Goal: Task Accomplishment & Management: Use online tool/utility

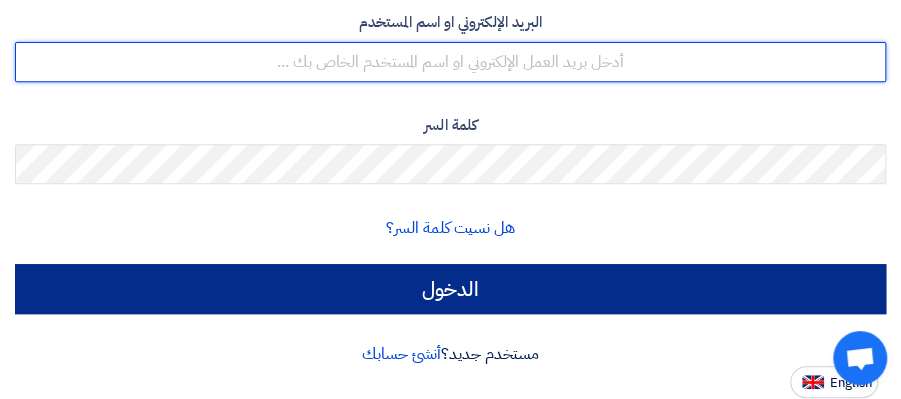
type input "[PERSON_NAME][EMAIL_ADDRESS][PERSON_NAME][DOMAIN_NAME]"
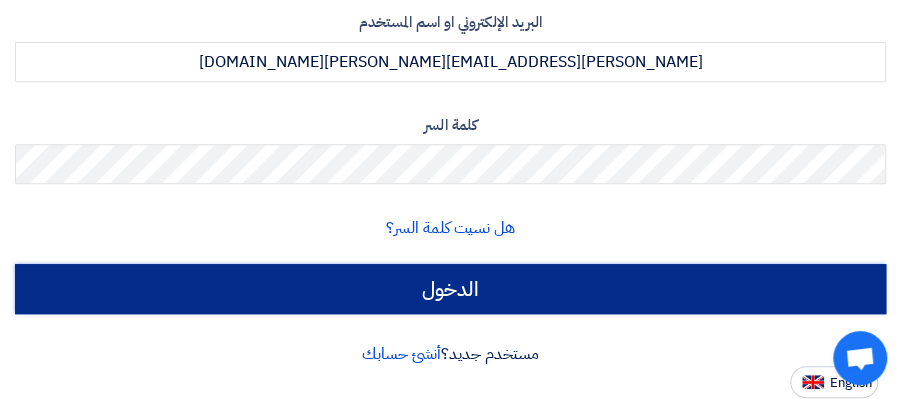
click at [423, 288] on input "الدخول" at bounding box center [450, 289] width 871 height 50
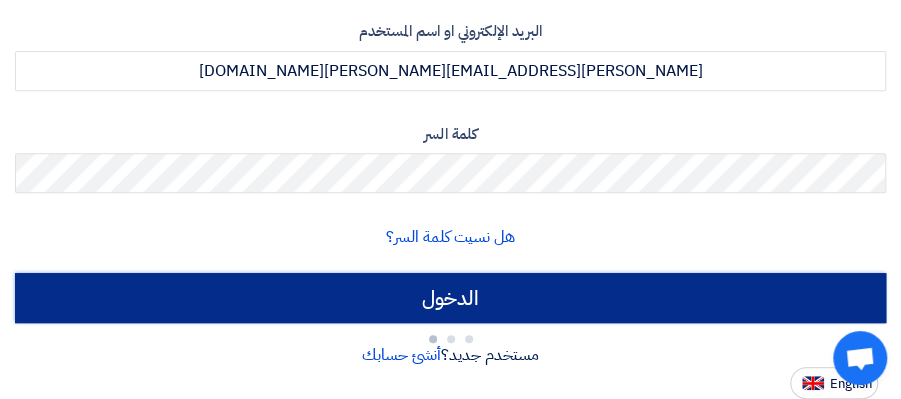
type input "Sign in"
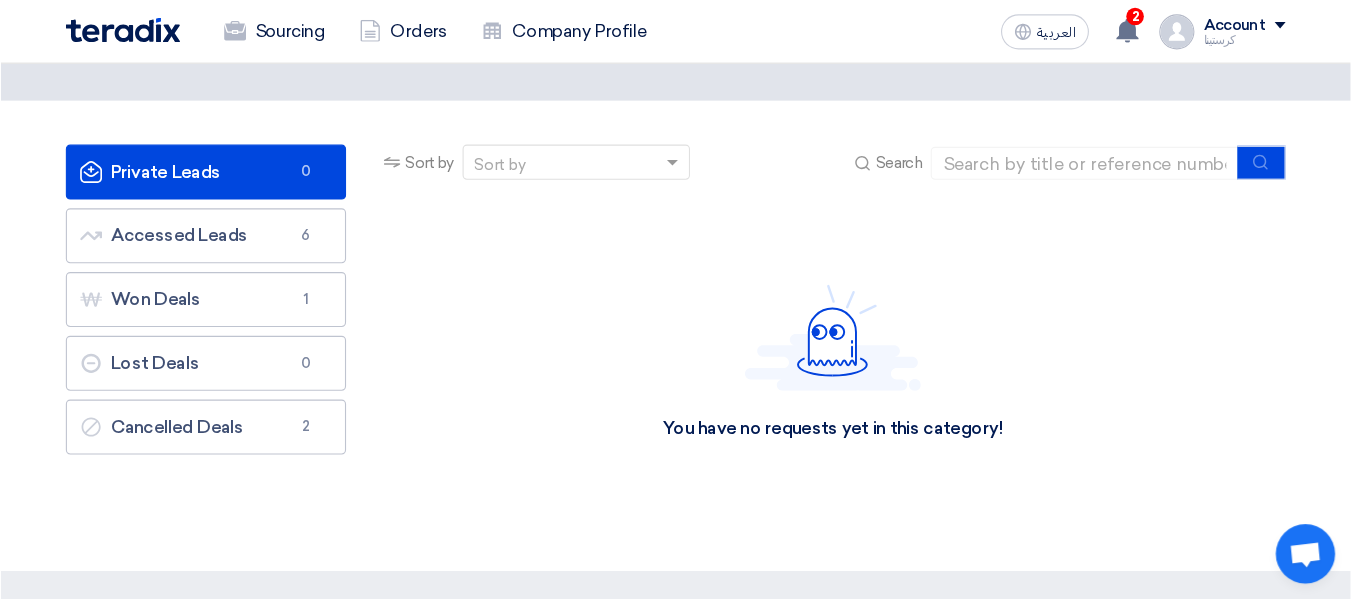
scroll to position [66, 0]
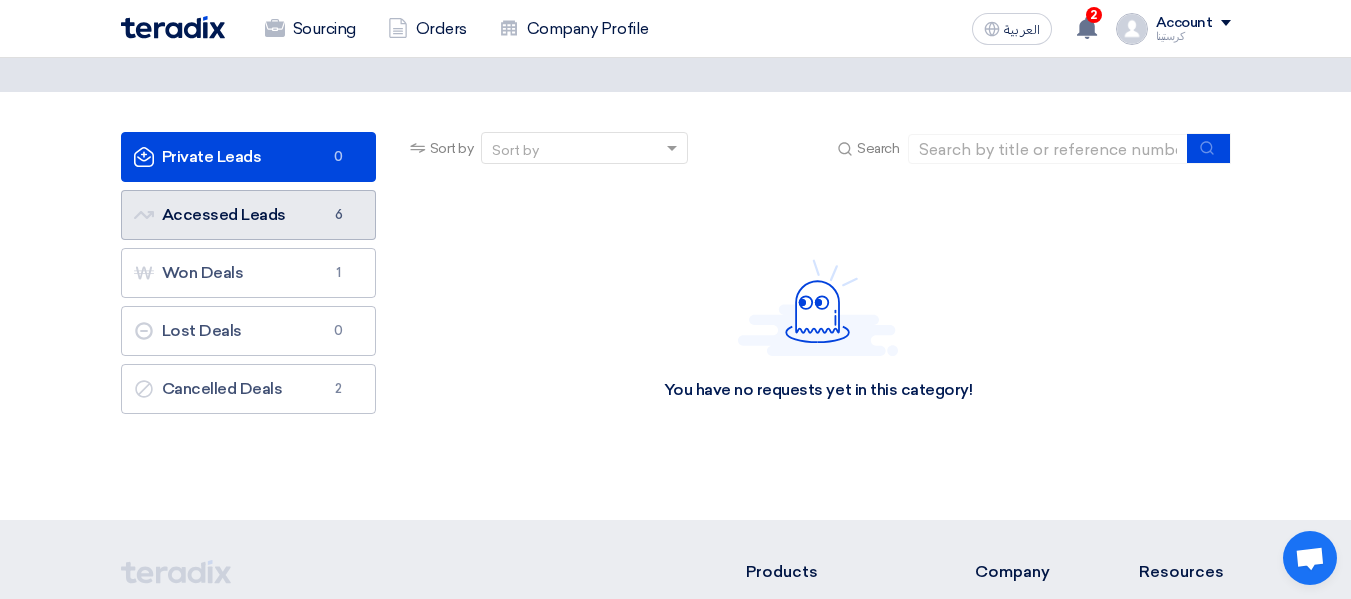
click at [322, 235] on link "Accessed Leads Accessed Leads 6" at bounding box center [248, 215] width 255 height 50
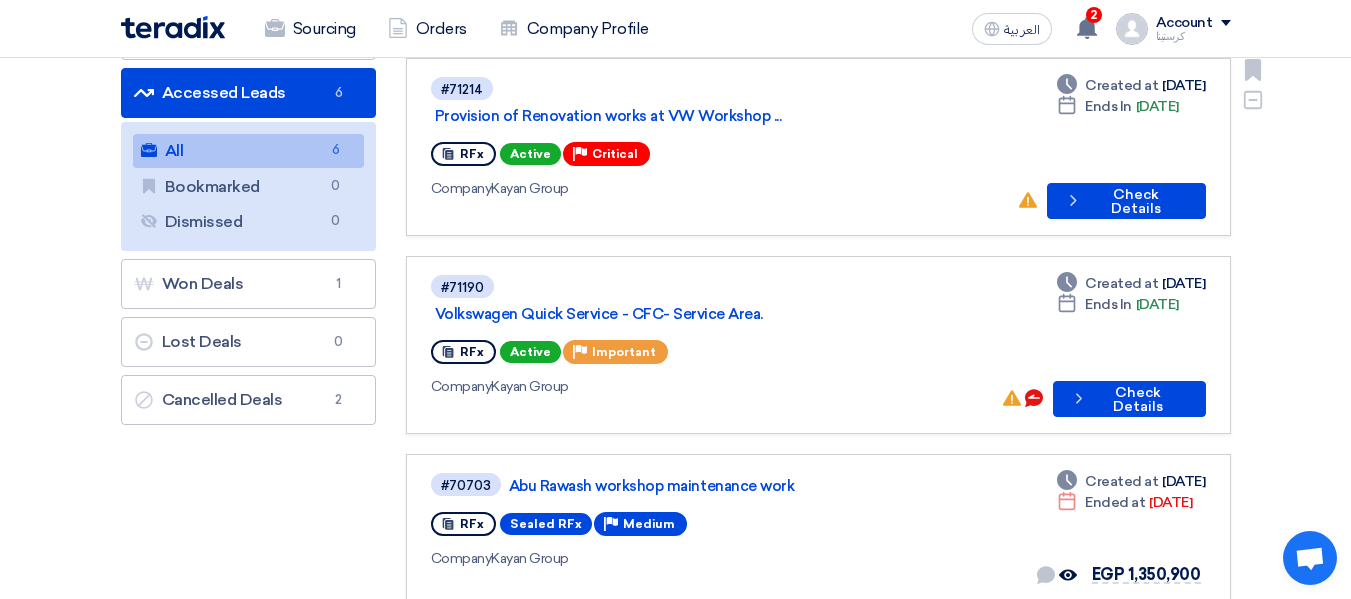
scroll to position [200, 0]
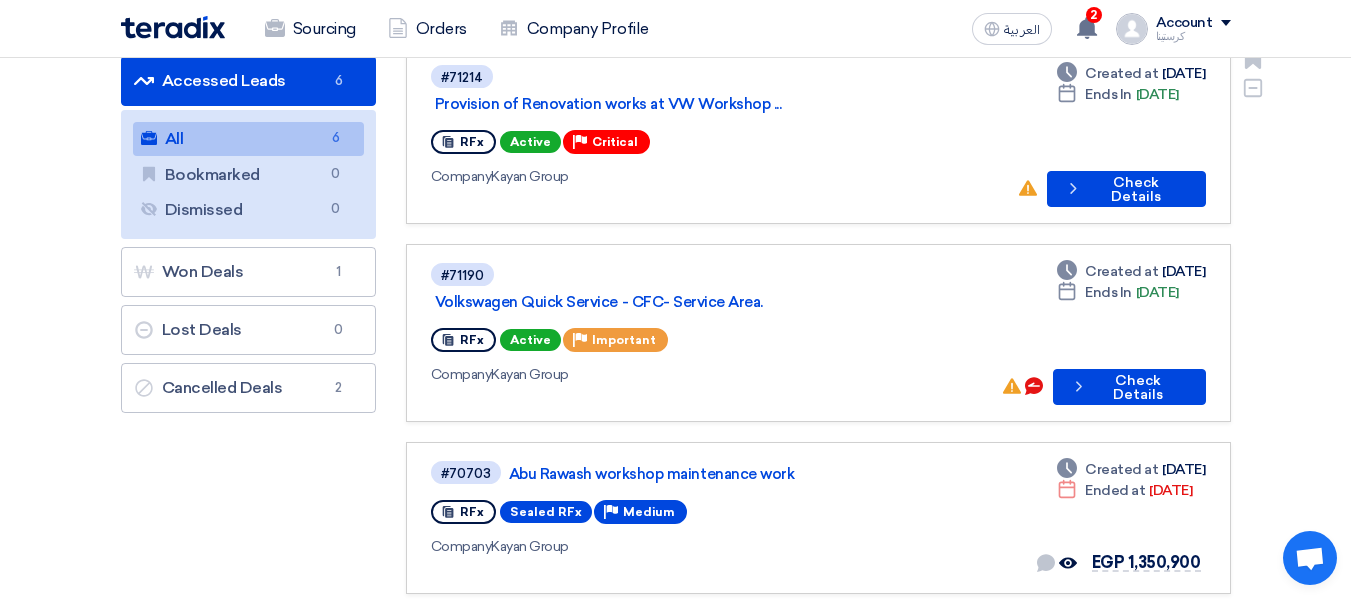
click at [855, 161] on div "#71214 Provision of Renovation works at VW Workshop ... RFx Active Priority Cri…" at bounding box center [716, 135] width 570 height 144
click at [612, 293] on link "Volkswagen Quick Service - CFC- Service Area." at bounding box center [685, 302] width 500 height 18
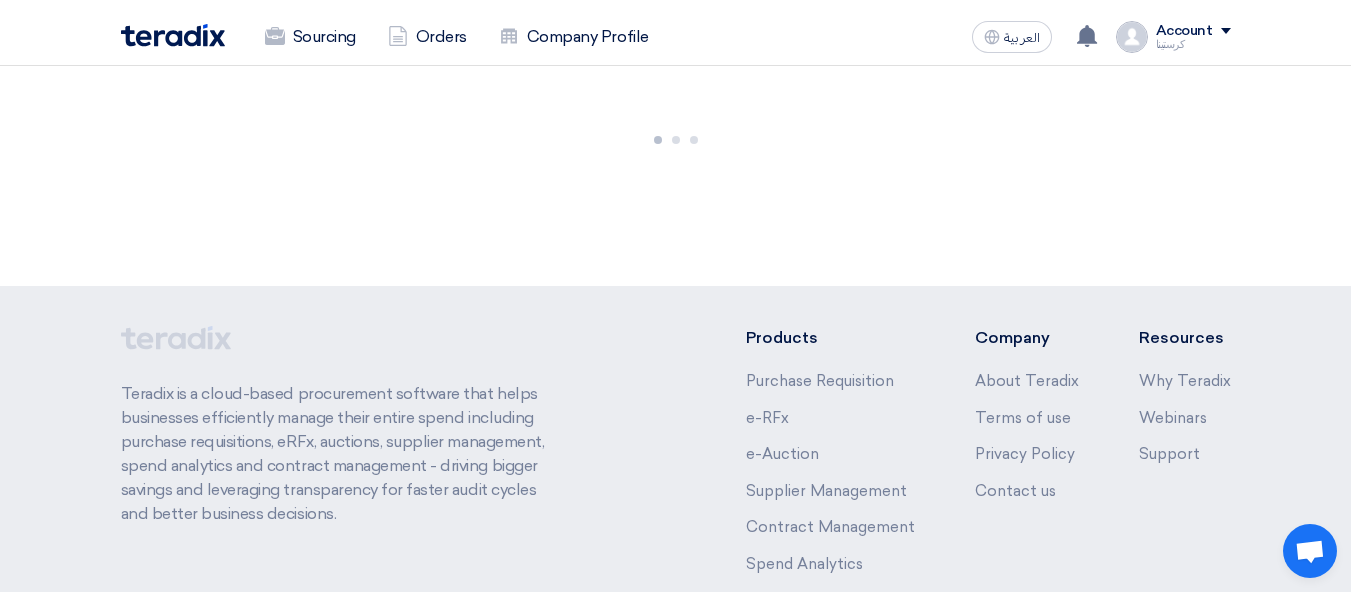
scroll to position [0, 0]
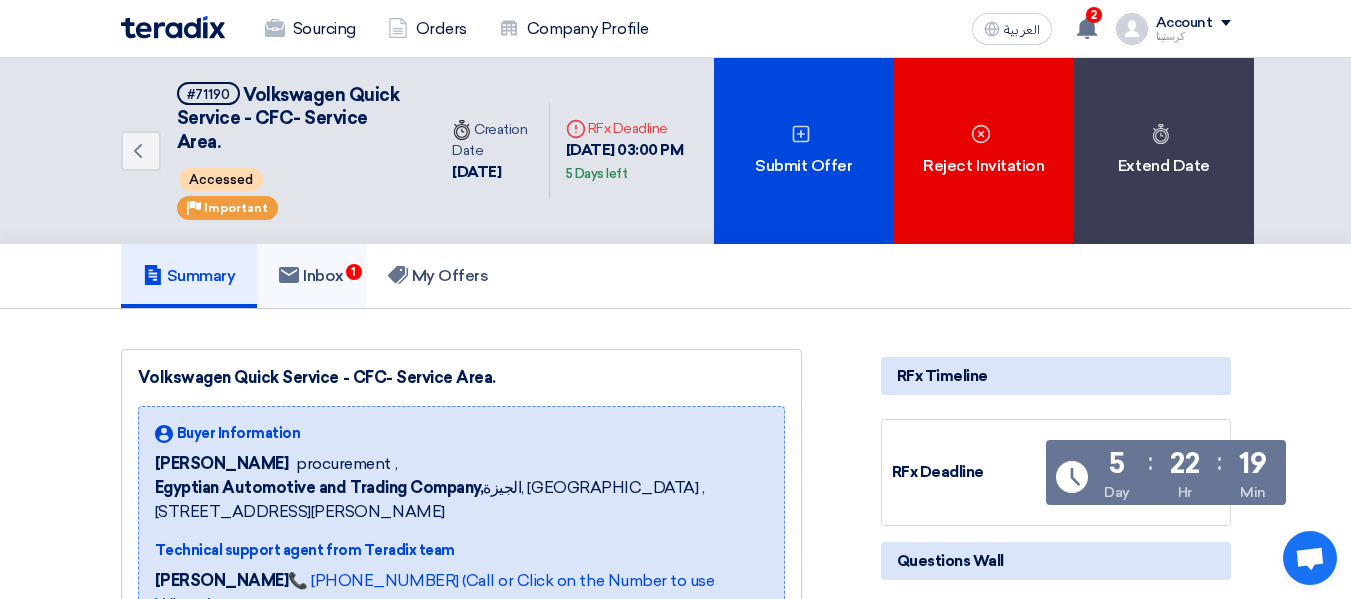
click at [329, 271] on h5 "Inbox 1" at bounding box center [311, 276] width 65 height 20
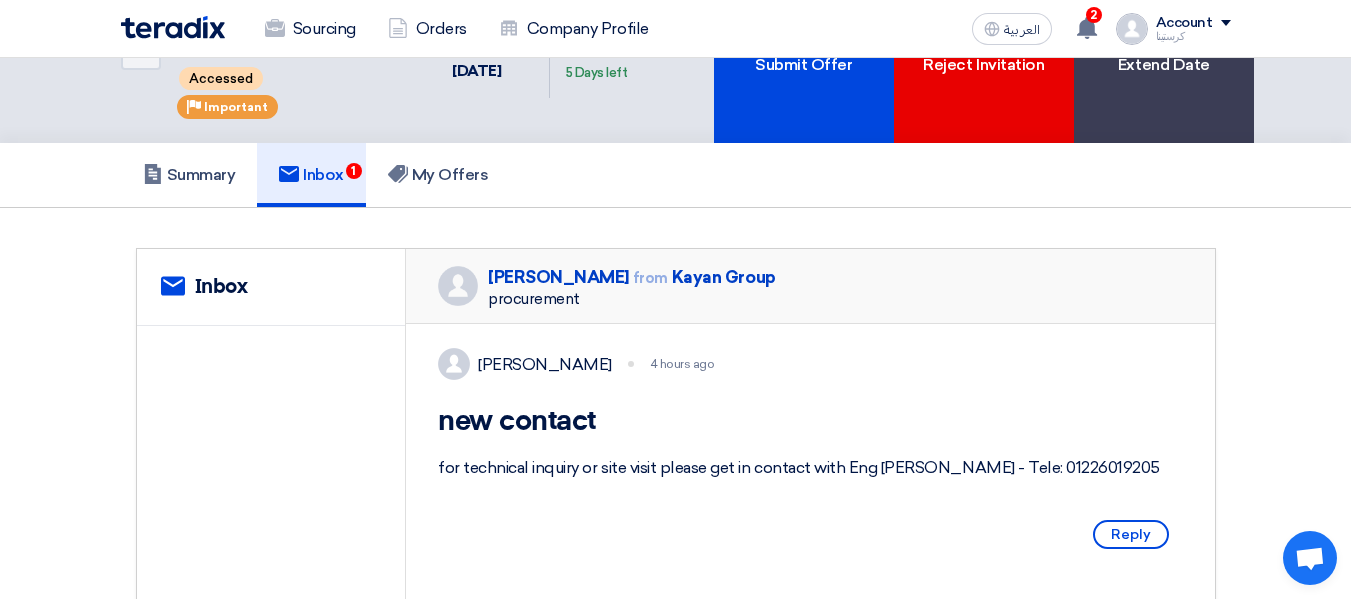
scroll to position [100, 0]
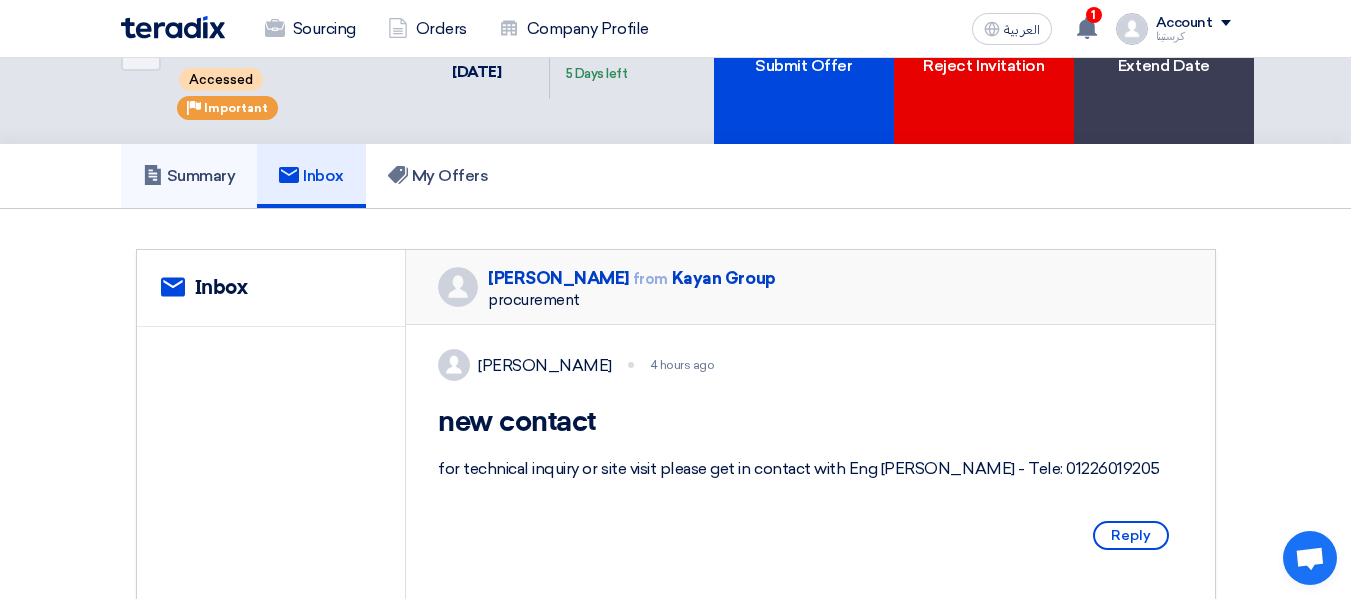
click at [193, 172] on h5 "Summary" at bounding box center [189, 176] width 93 height 20
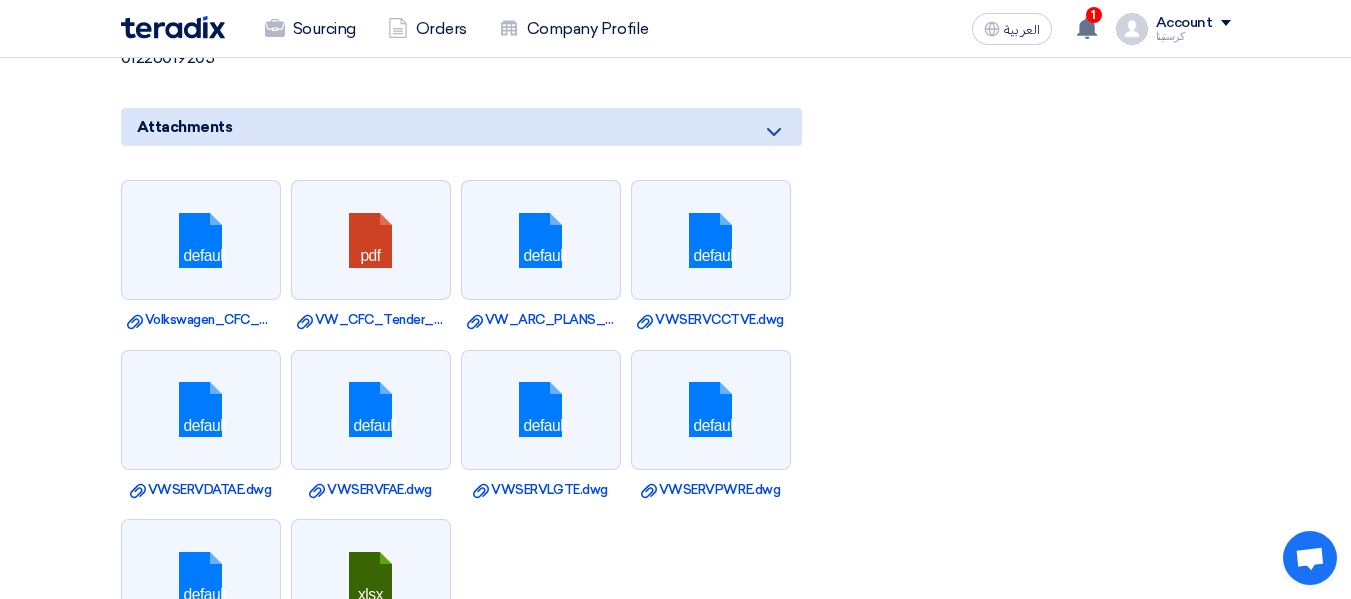
scroll to position [1600, 0]
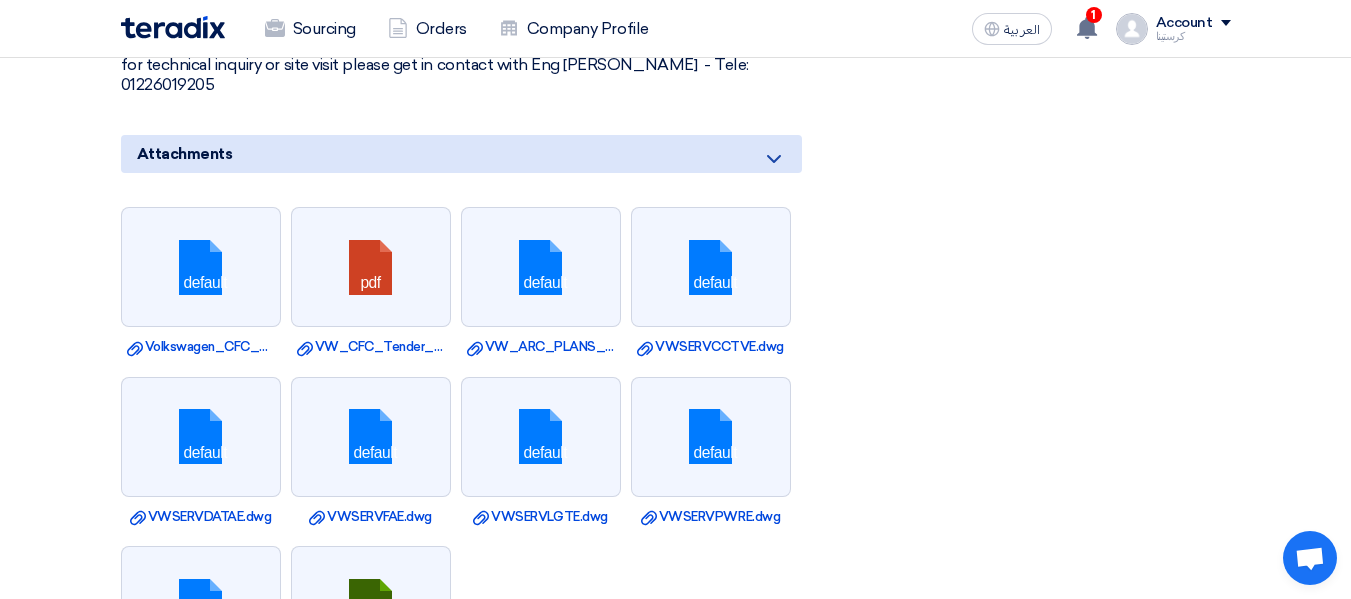
click at [762, 147] on icon at bounding box center [774, 159] width 24 height 24
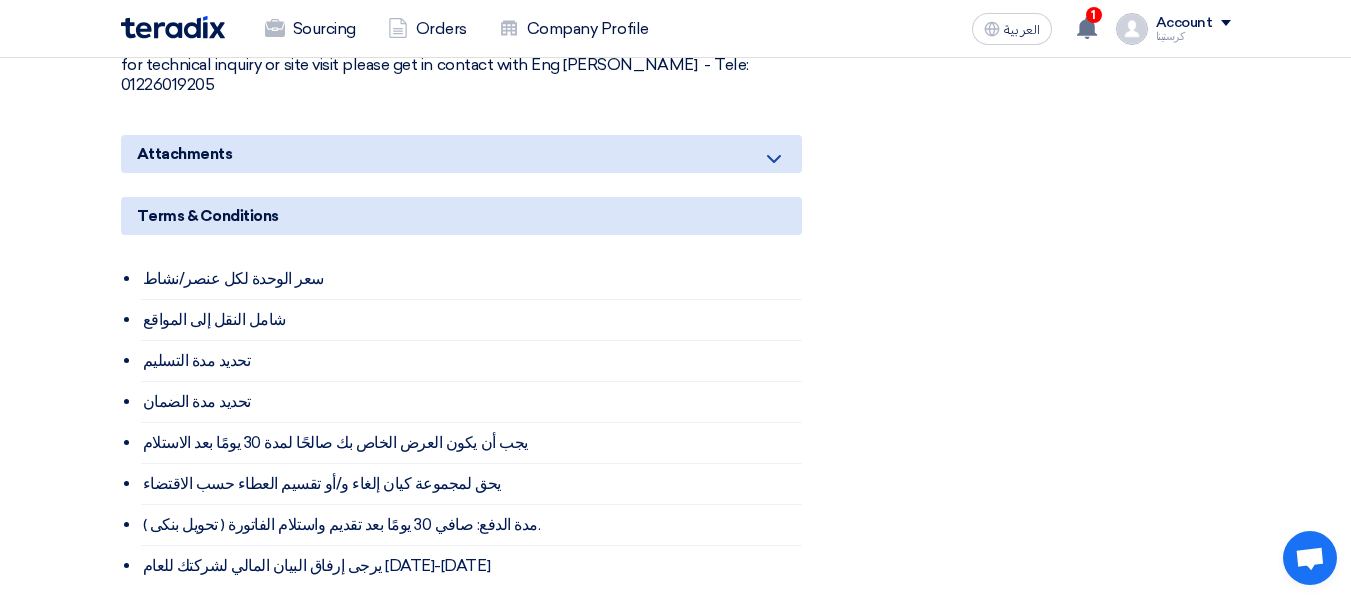
click at [764, 147] on icon at bounding box center [774, 159] width 24 height 24
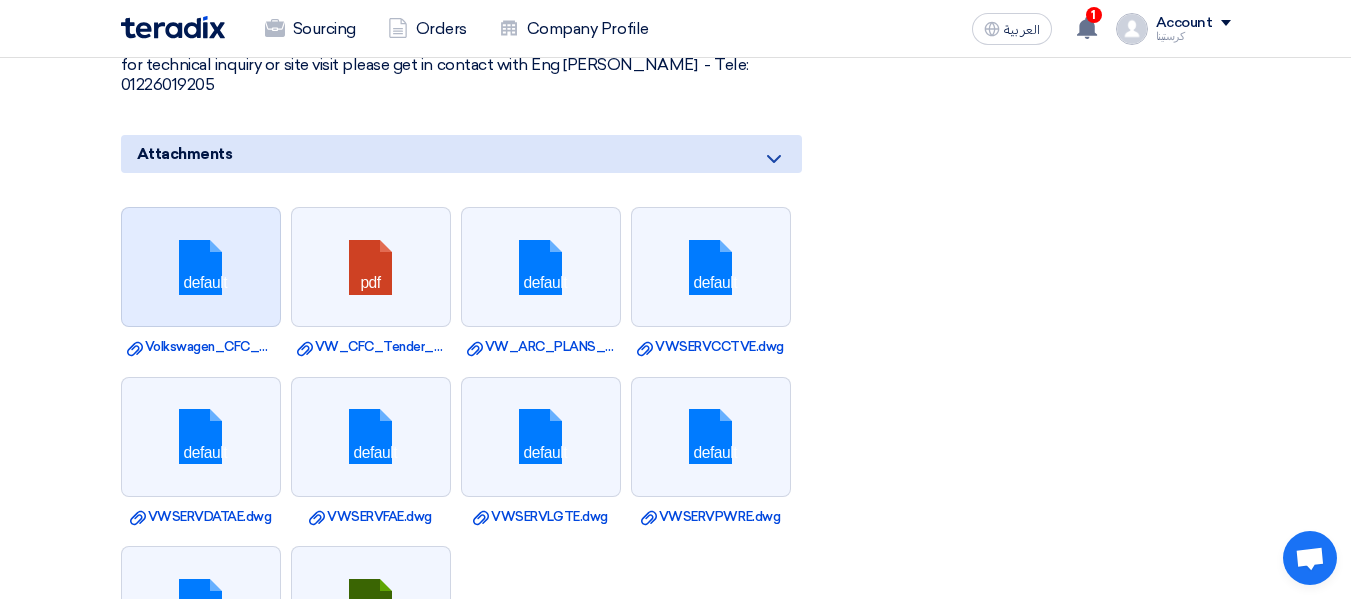
click at [233, 281] on link at bounding box center [202, 268] width 160 height 120
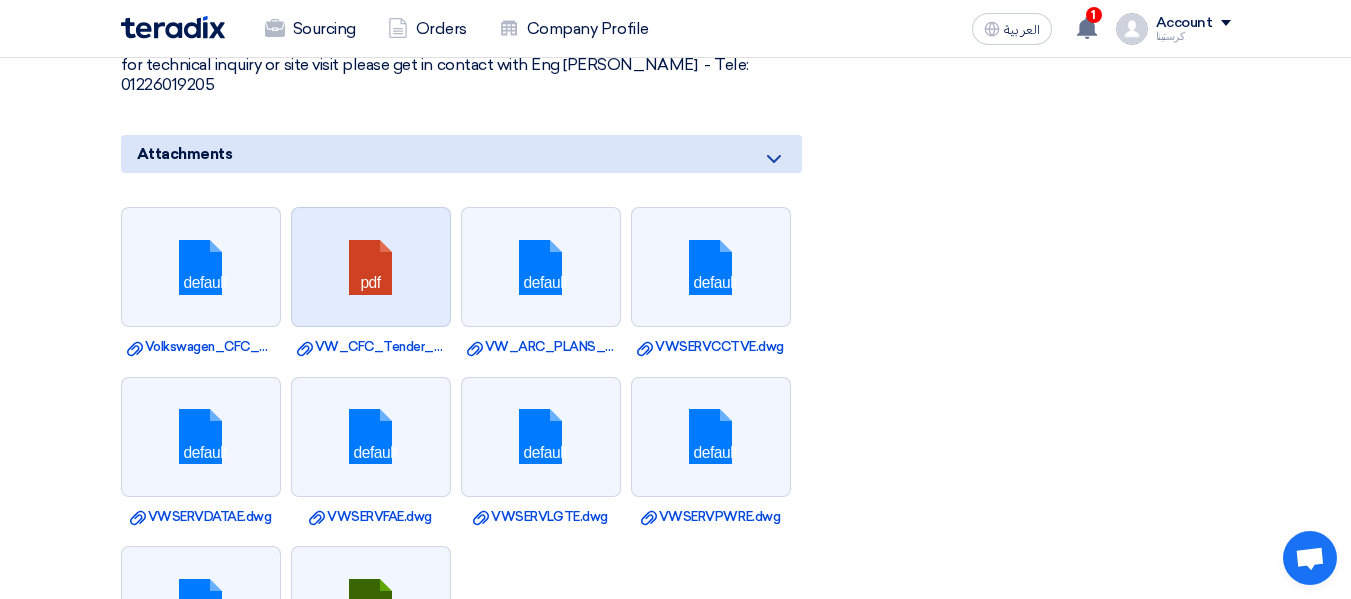
click at [388, 263] on link at bounding box center [372, 268] width 160 height 120
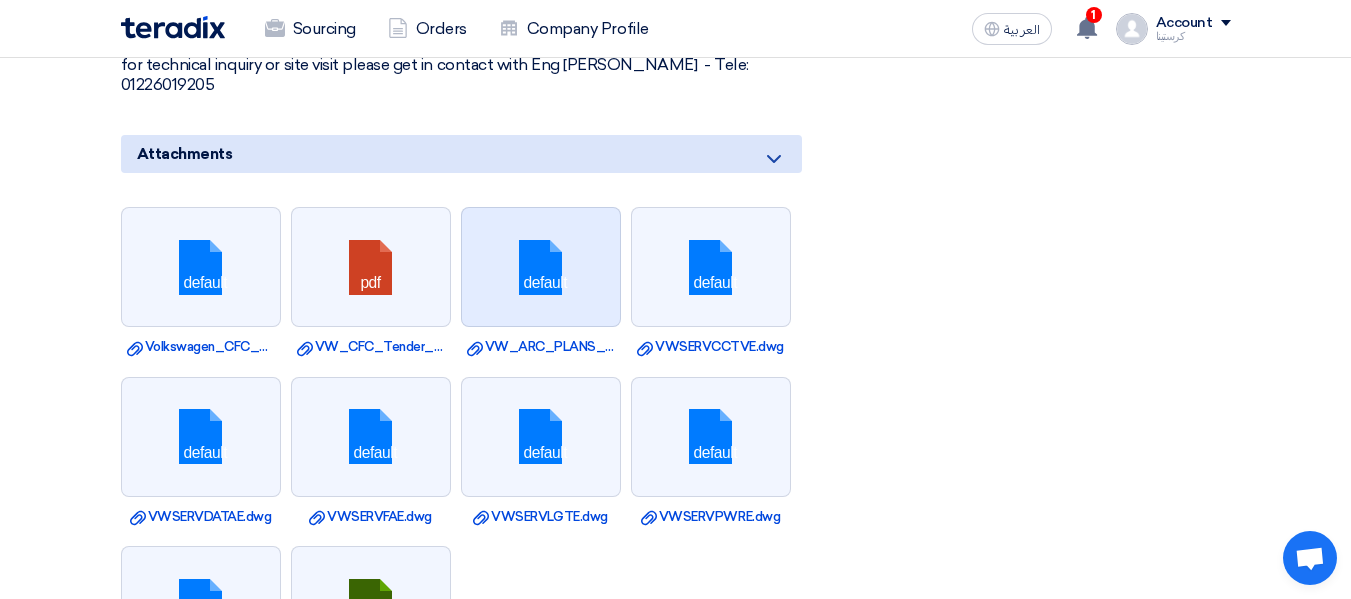
click at [560, 268] on link at bounding box center [542, 268] width 160 height 120
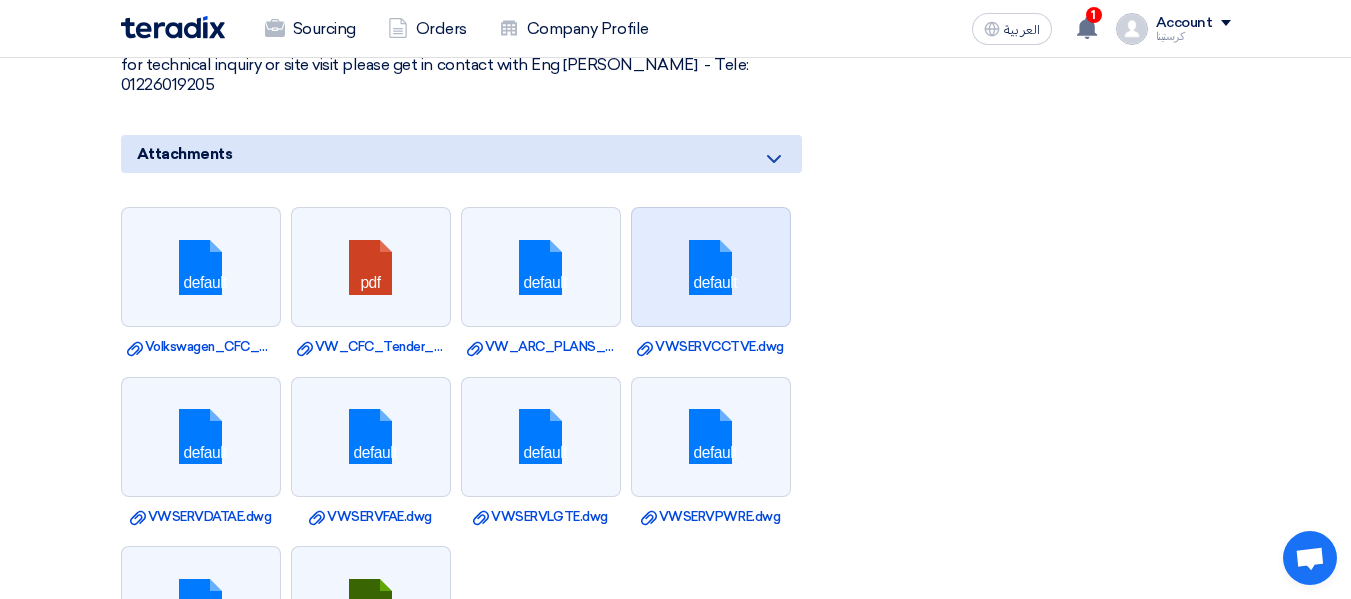
click at [714, 260] on link at bounding box center [712, 268] width 160 height 120
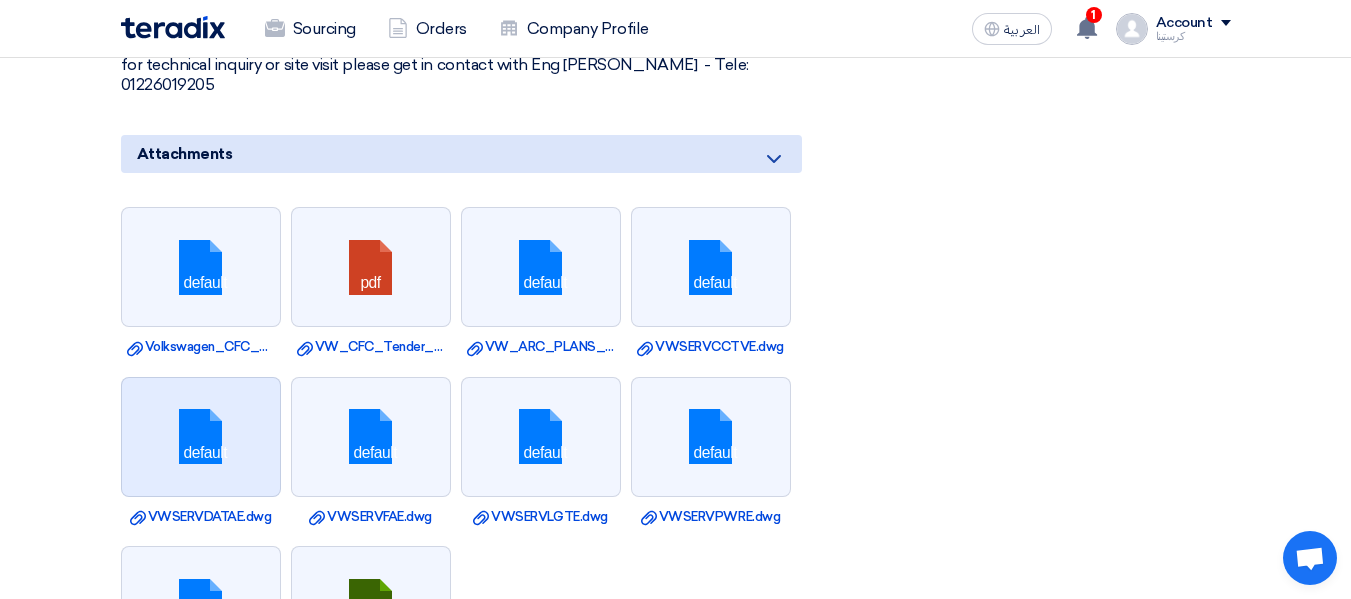
click at [234, 398] on link at bounding box center [202, 438] width 160 height 120
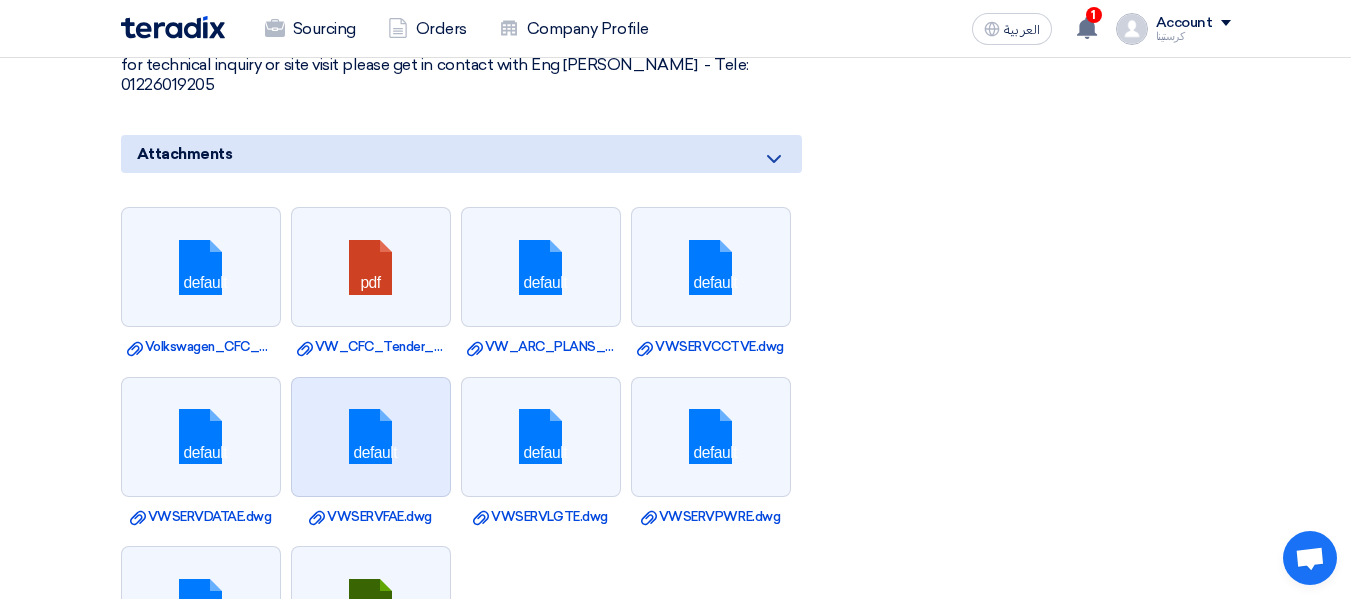
click at [345, 398] on link at bounding box center [372, 438] width 160 height 120
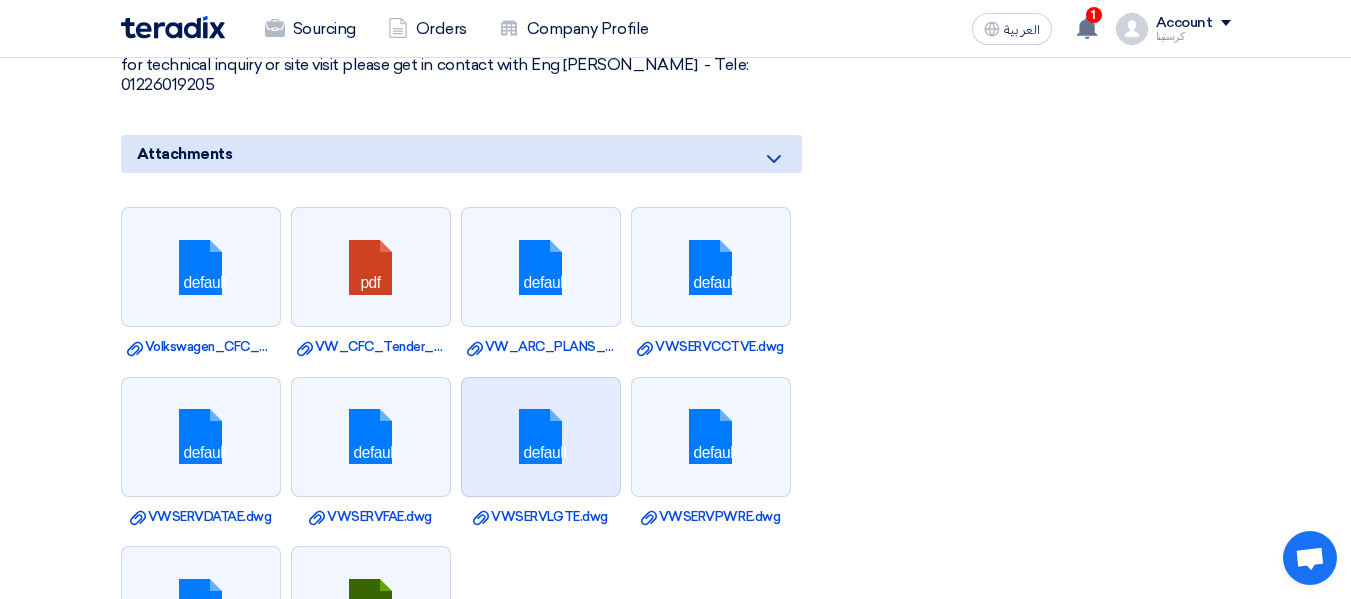
click at [541, 398] on link at bounding box center [542, 438] width 160 height 120
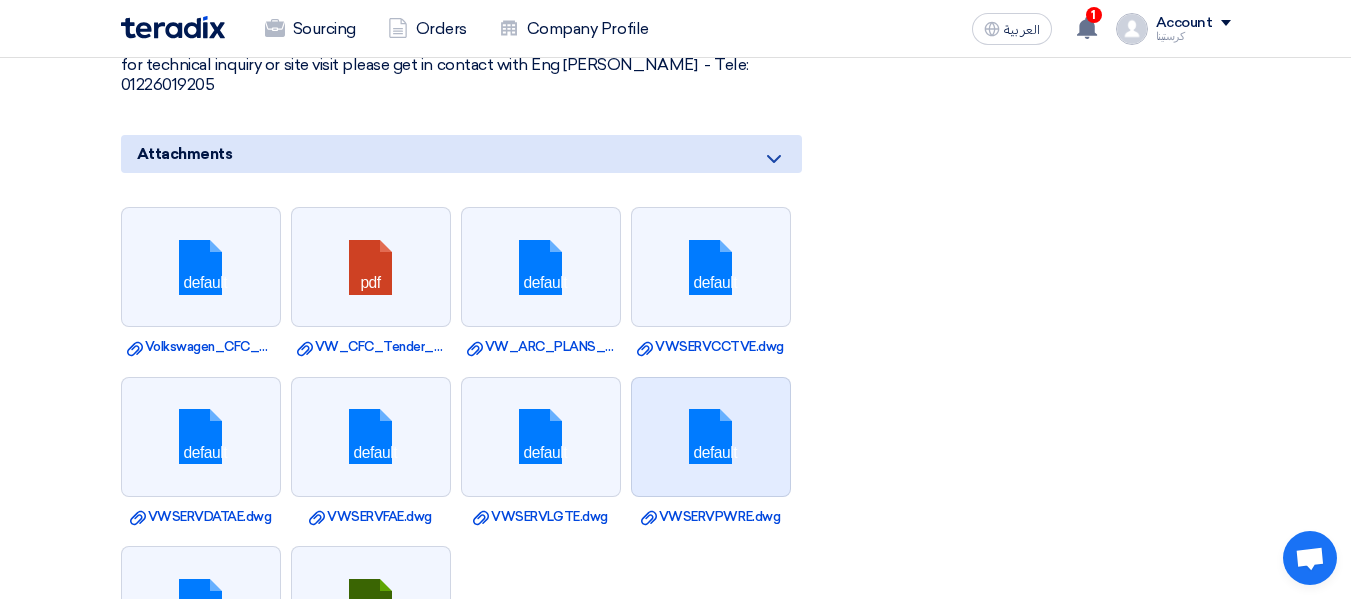
click at [784, 398] on link at bounding box center [712, 438] width 160 height 120
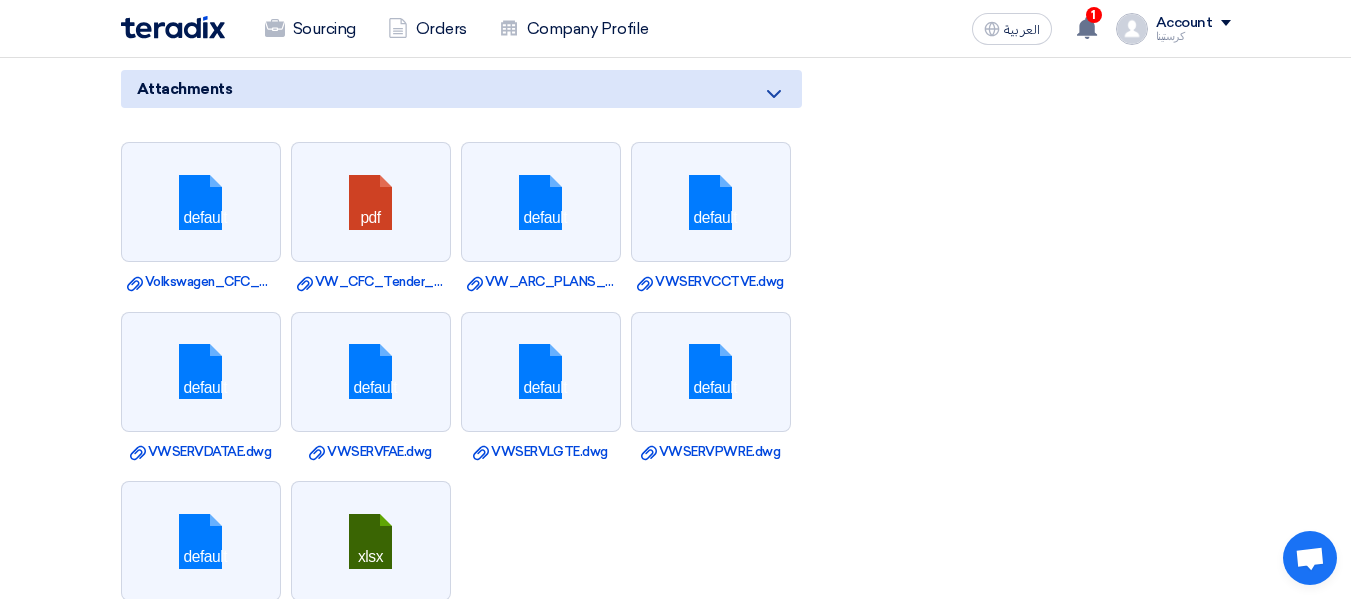
scroll to position [1700, 0]
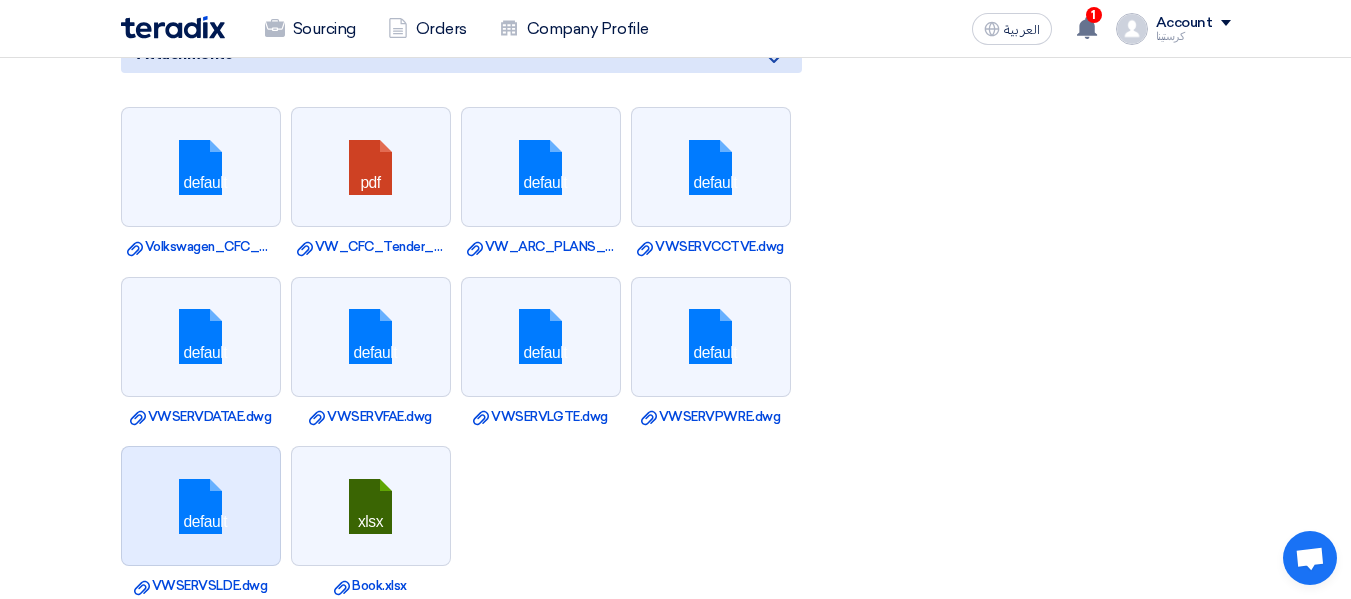
click at [215, 398] on link at bounding box center [202, 507] width 160 height 120
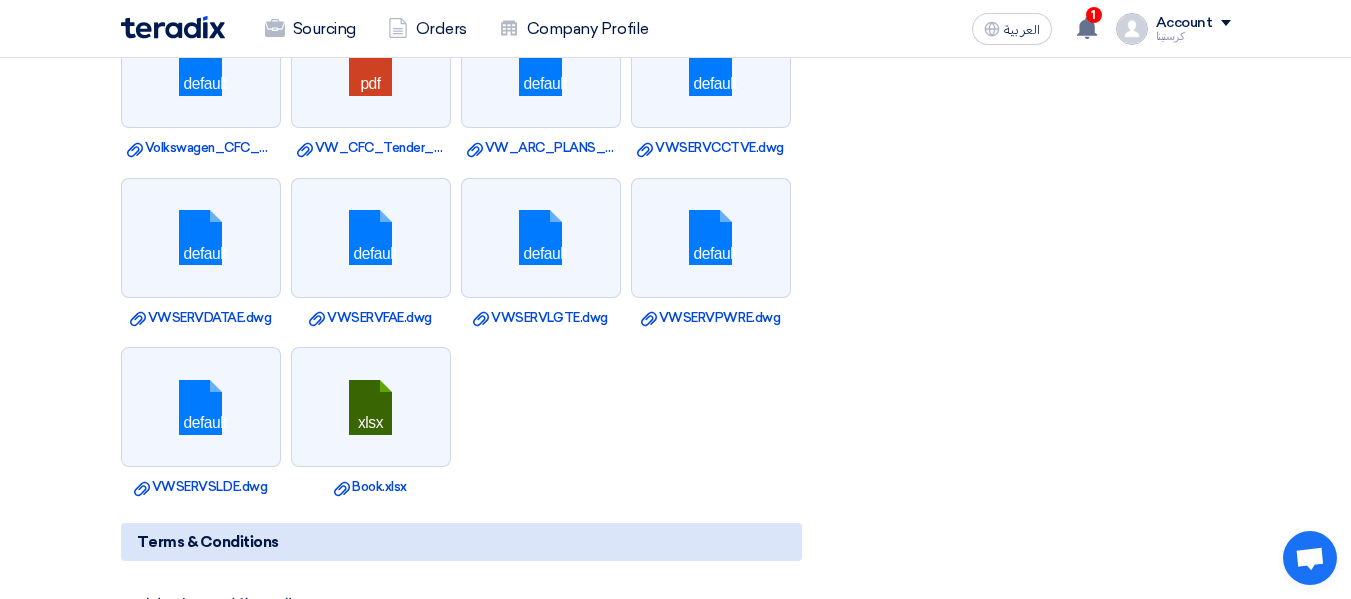
scroll to position [1800, 0]
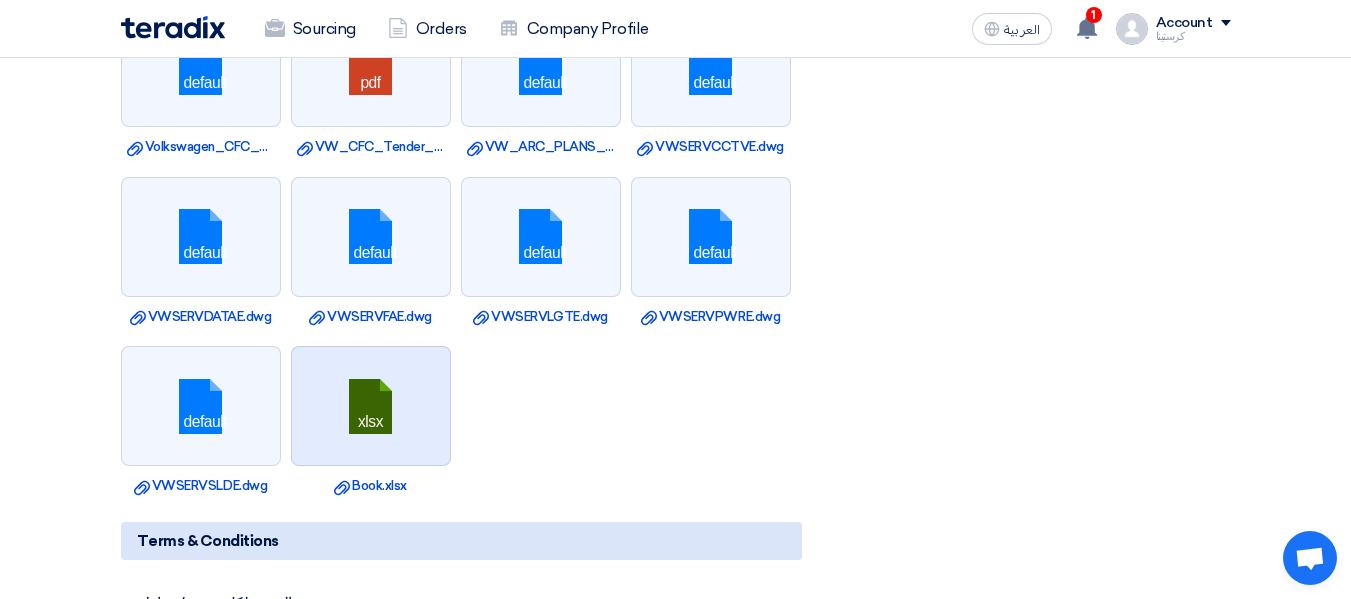
click at [408, 398] on link at bounding box center [372, 407] width 160 height 120
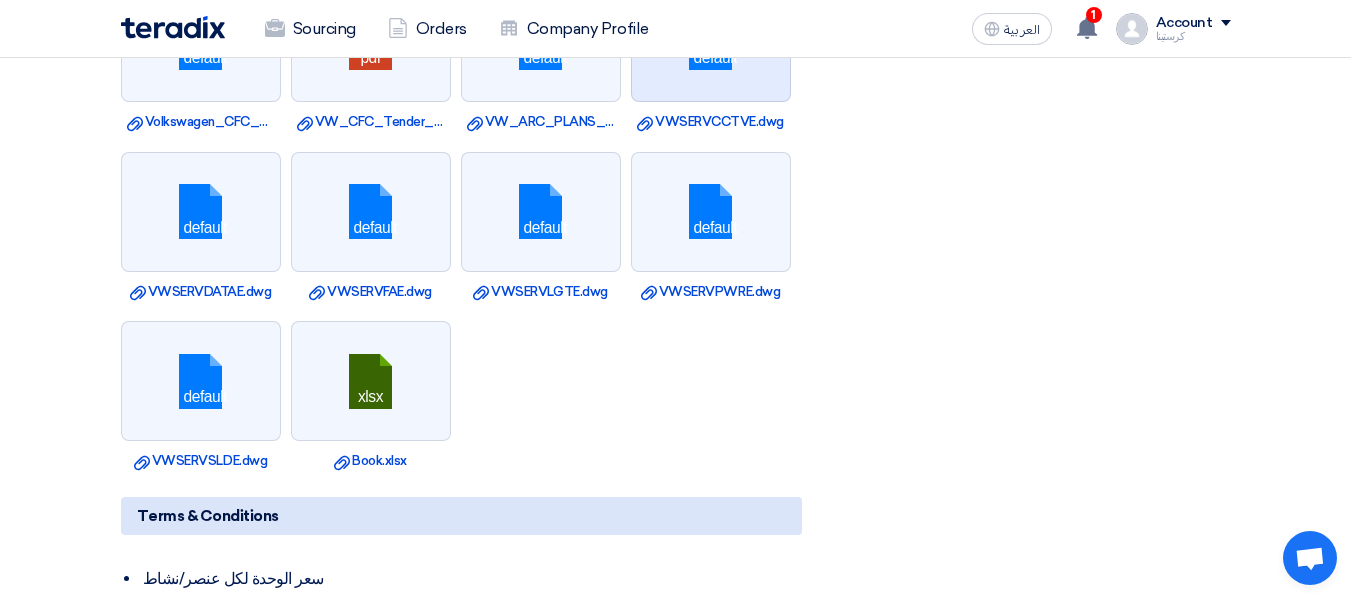
scroll to position [1600, 0]
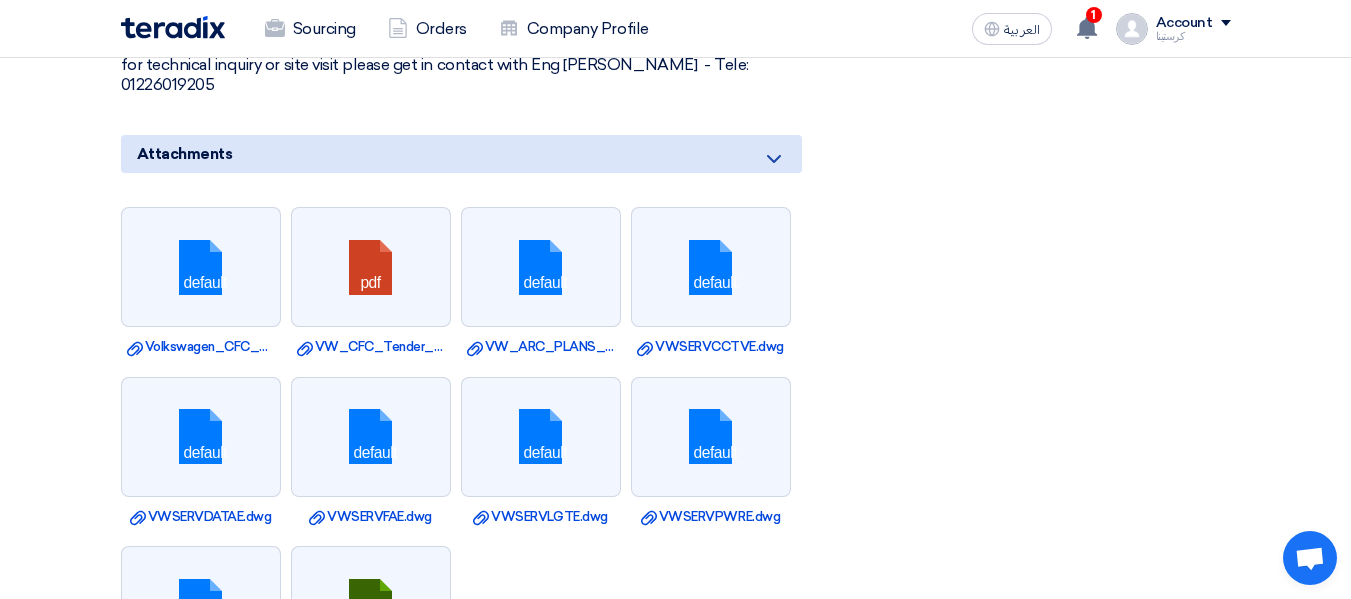
click at [781, 147] on icon at bounding box center [774, 159] width 24 height 24
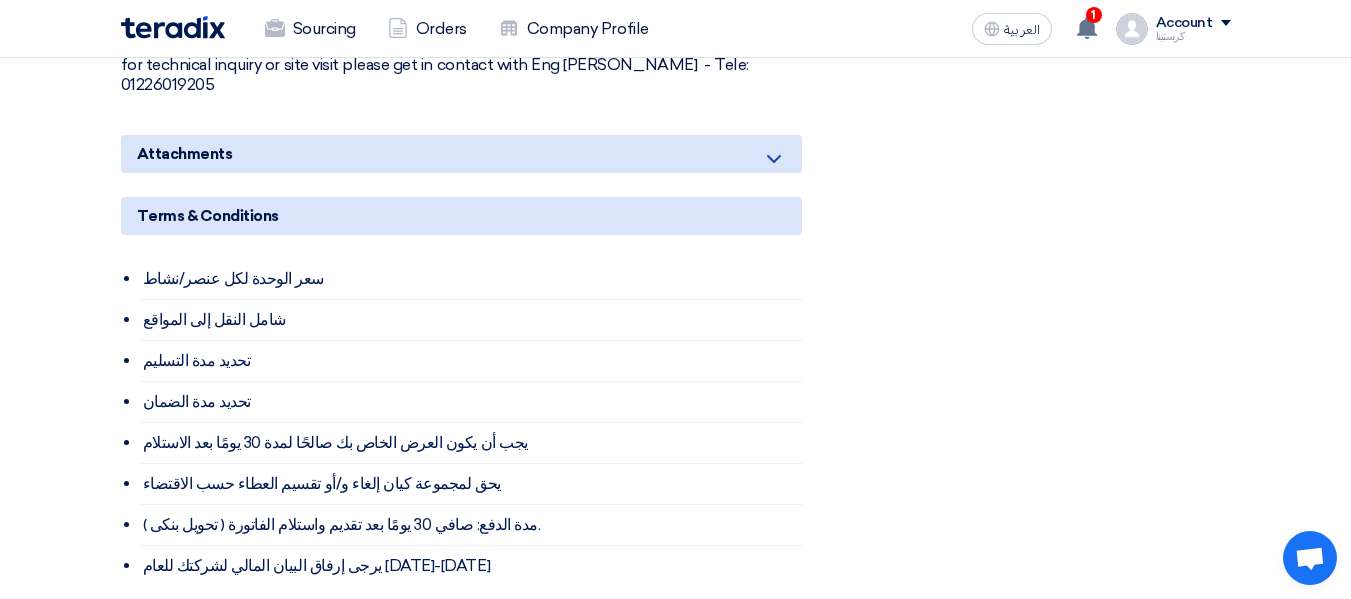
click at [779, 155] on use at bounding box center [774, 159] width 14 height 8
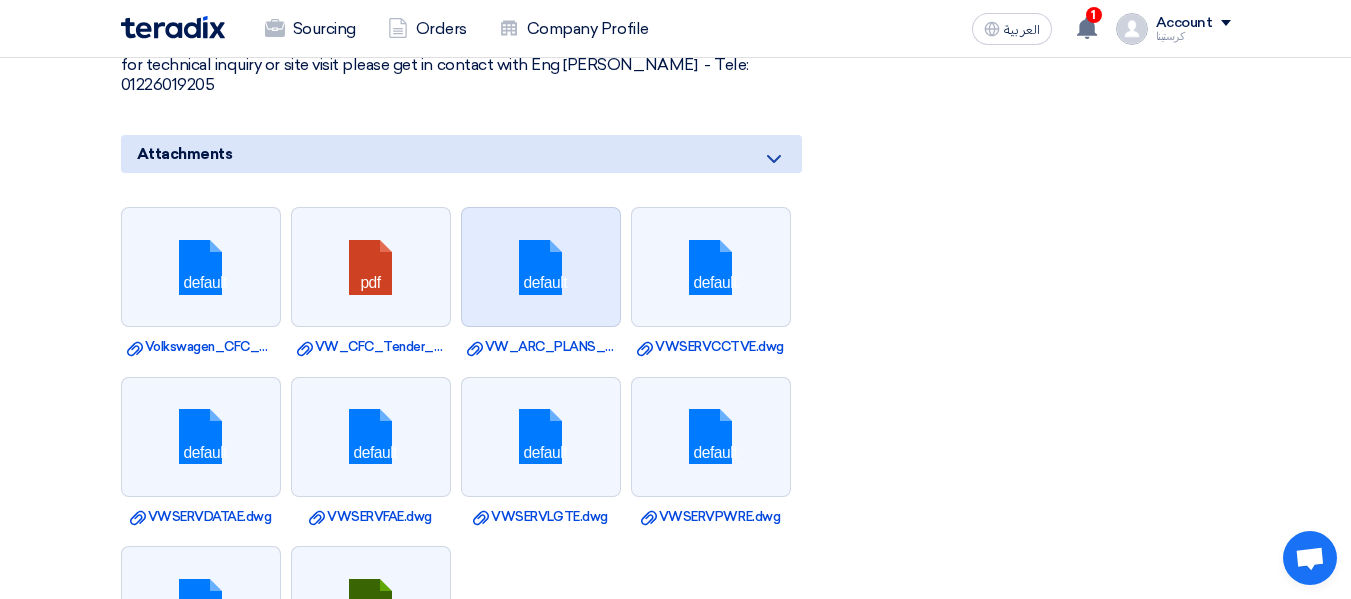
click at [541, 263] on link at bounding box center [542, 268] width 160 height 120
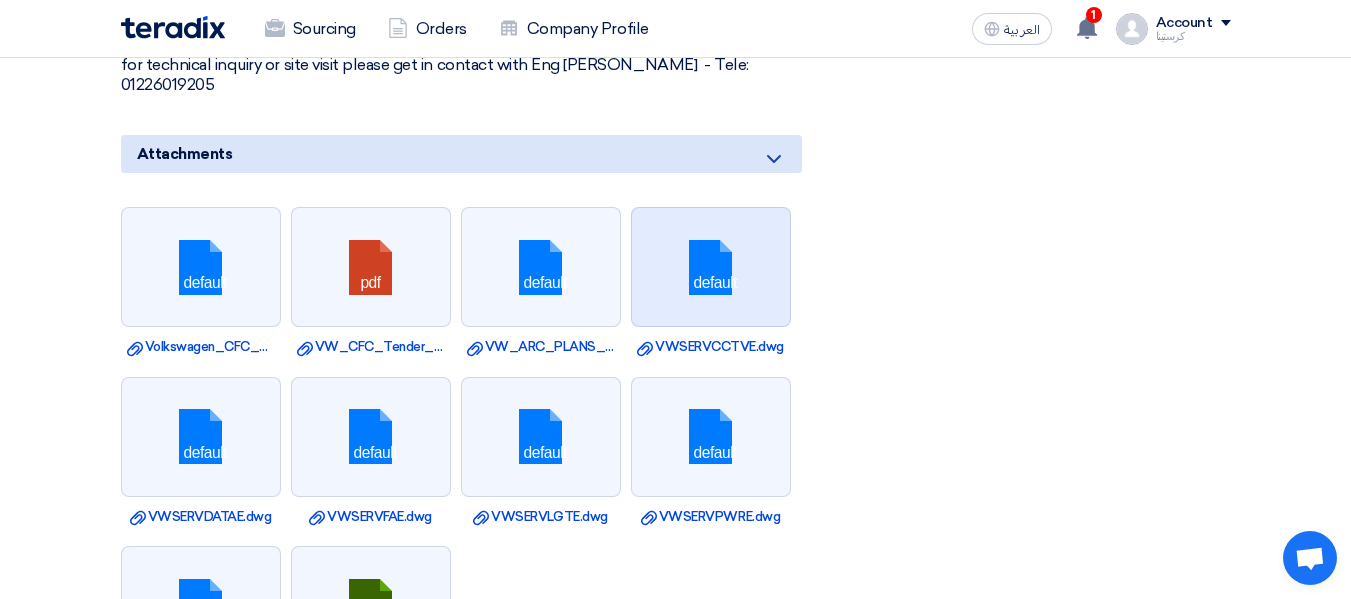
click at [742, 266] on link at bounding box center [712, 268] width 160 height 120
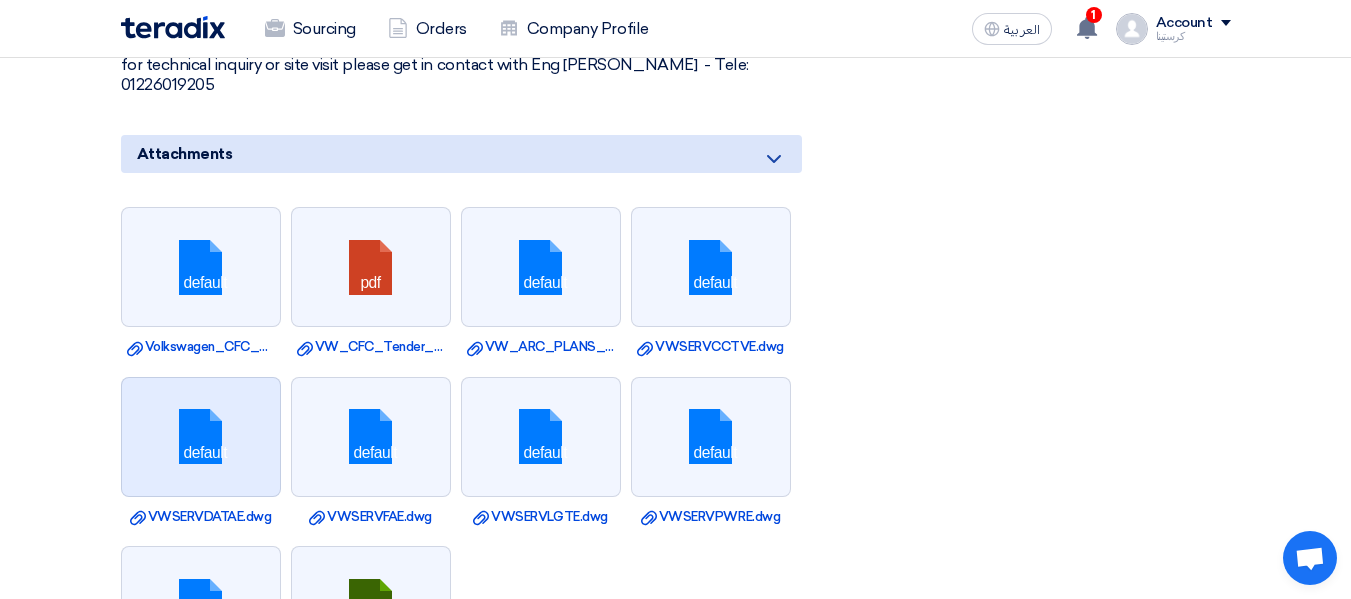
click at [235, 398] on link at bounding box center [202, 438] width 160 height 120
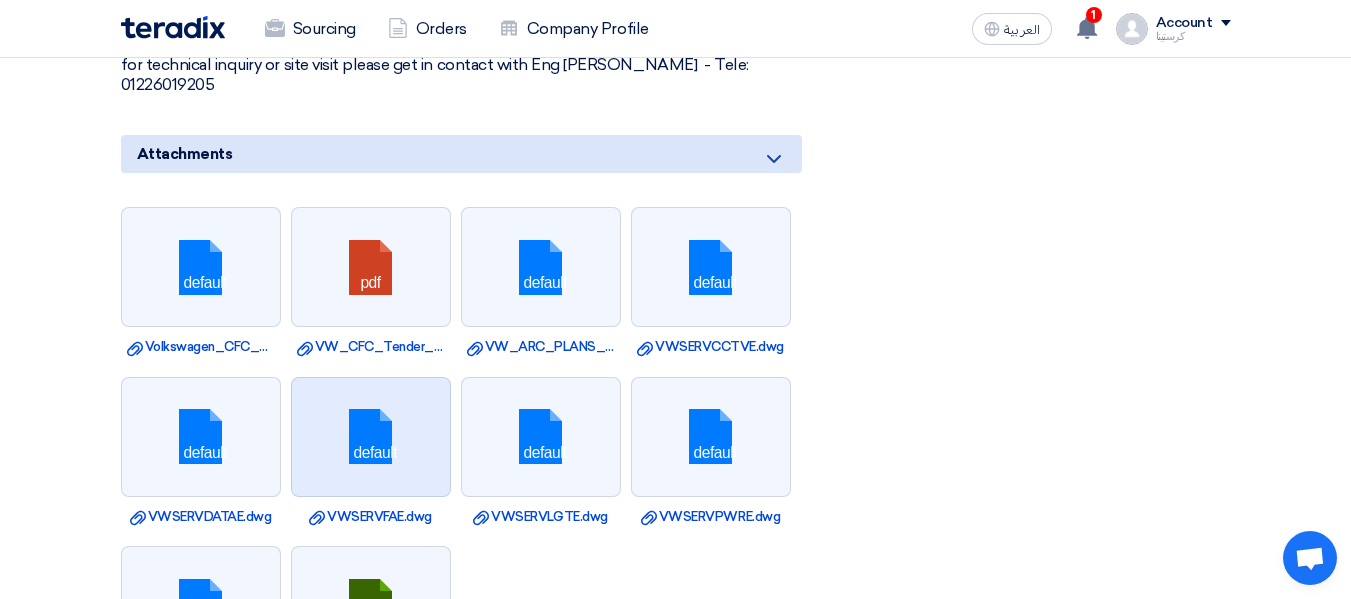
click at [385, 398] on link at bounding box center [372, 438] width 160 height 120
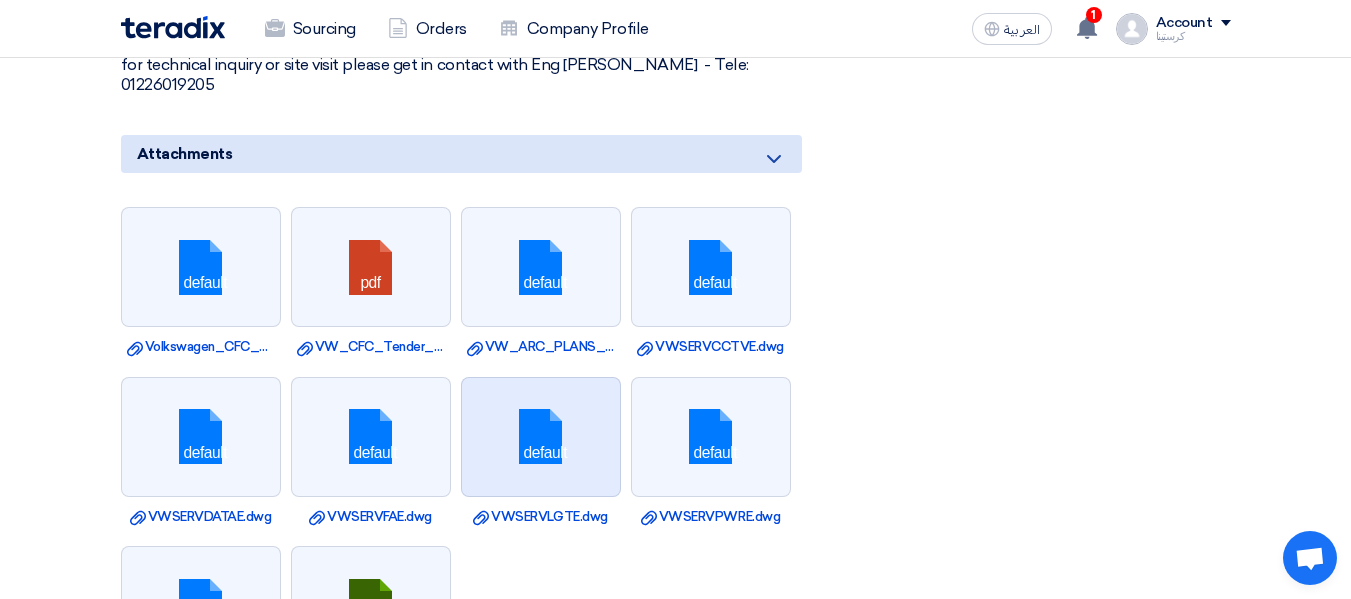
click at [572, 398] on link at bounding box center [542, 438] width 160 height 120
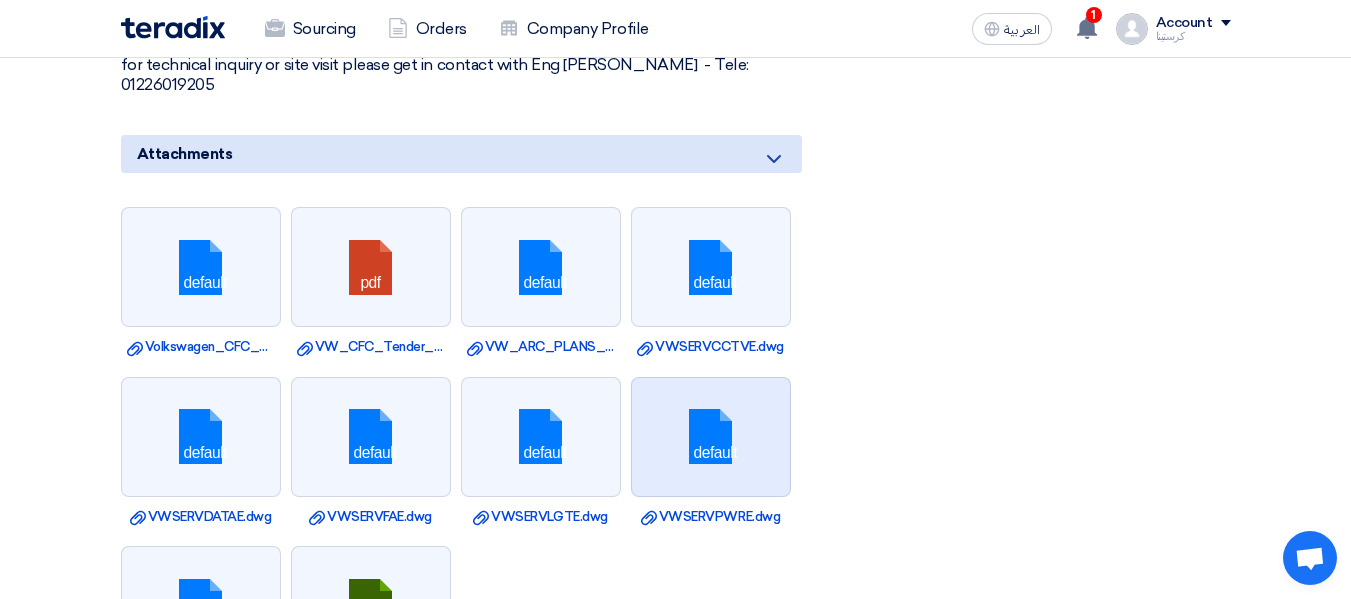
click at [735, 398] on link at bounding box center [712, 438] width 160 height 120
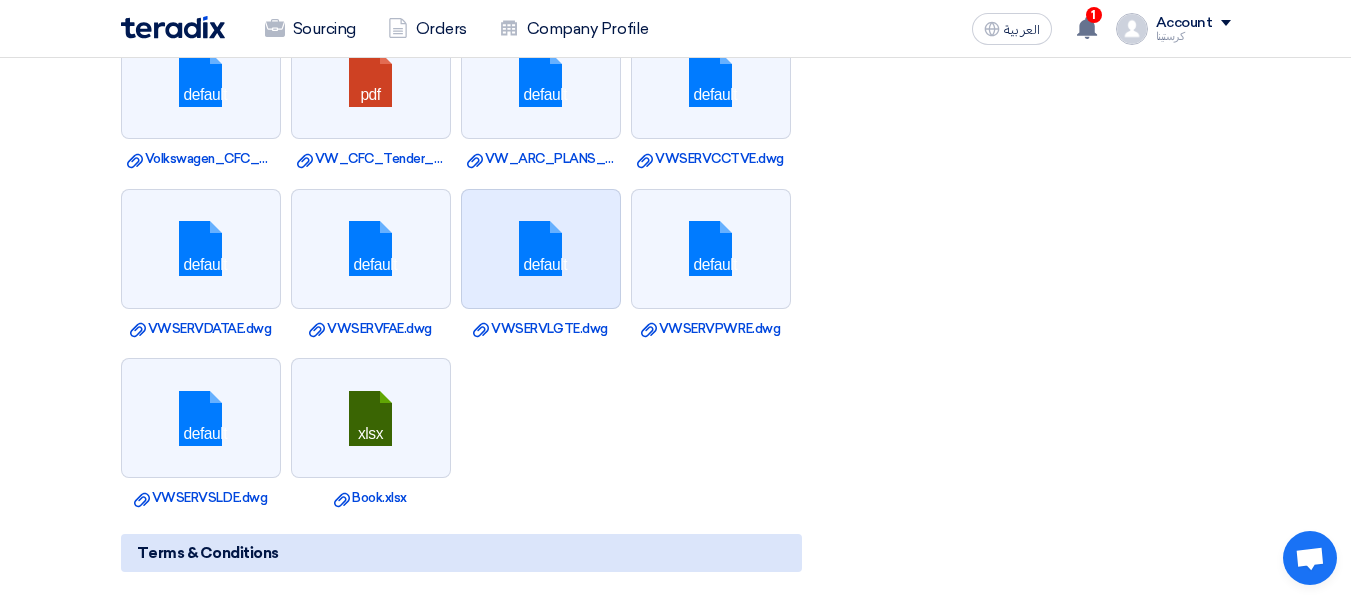
scroll to position [1800, 0]
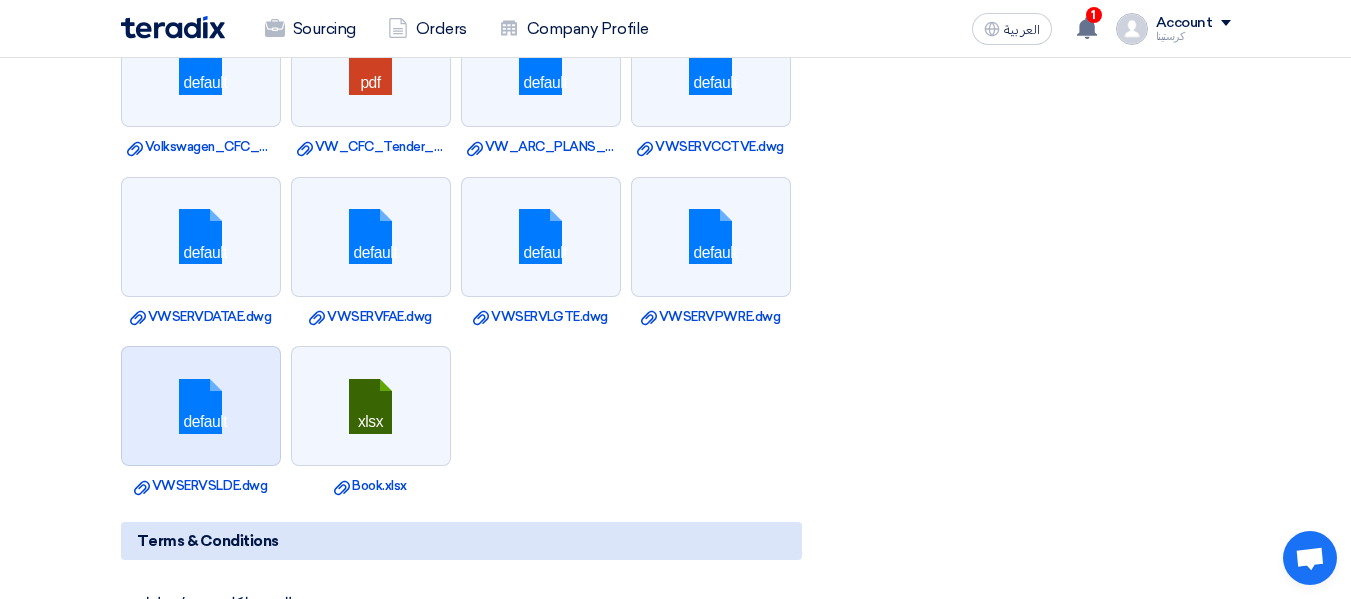
click at [230, 388] on link at bounding box center [202, 407] width 160 height 120
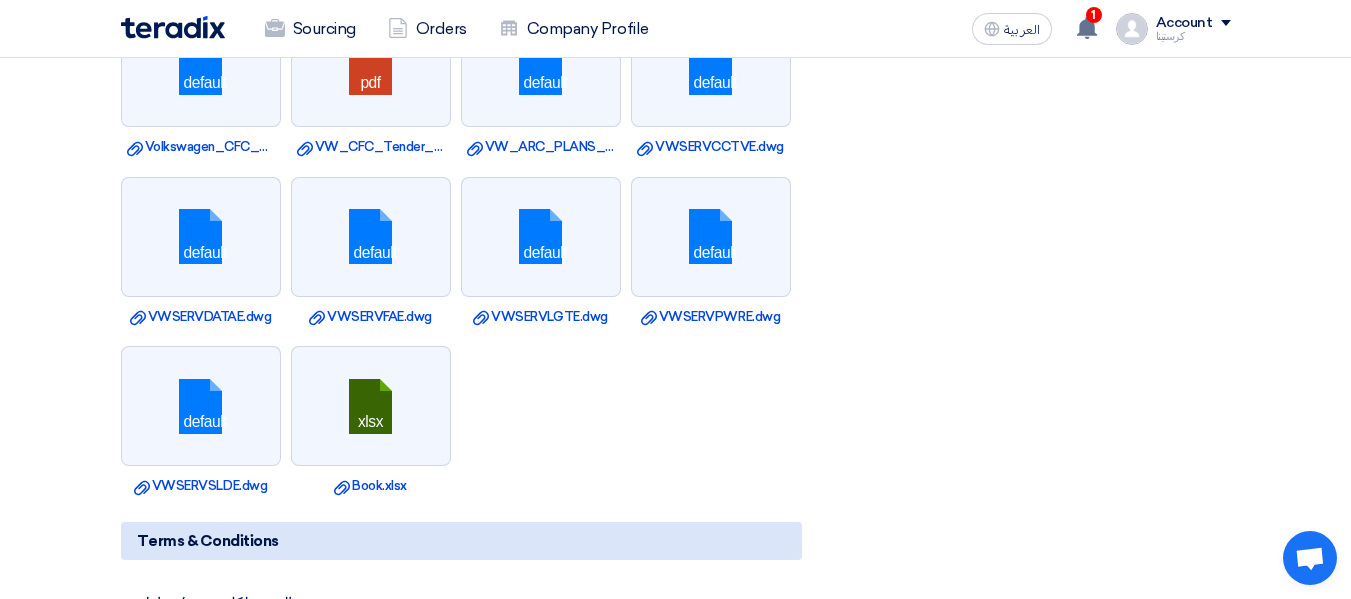
click at [724, 384] on ul "default Download file Volkswagen_CFC_Mech_service_area.dwg pdf Download file VW…" at bounding box center [461, 251] width 681 height 509
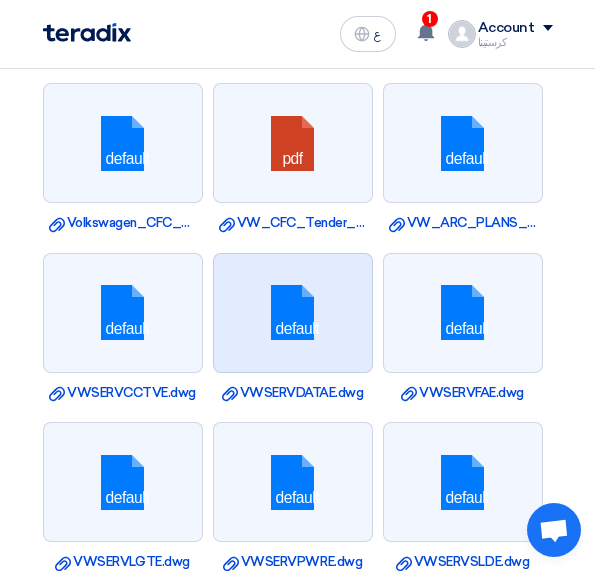
scroll to position [2744, 0]
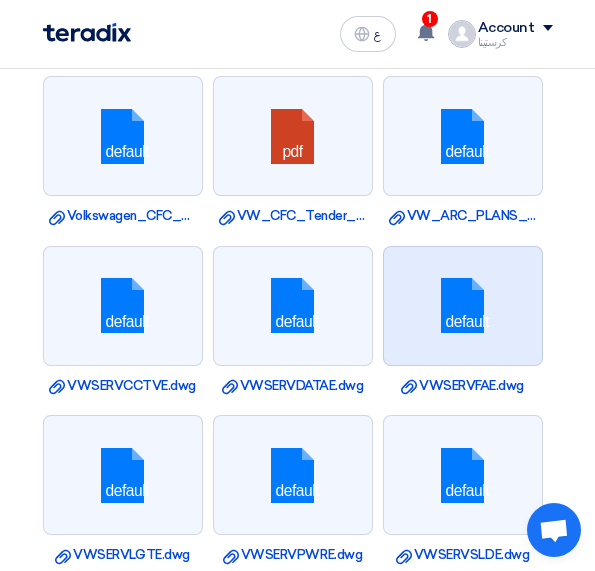
click at [484, 307] on link at bounding box center [464, 307] width 160 height 120
